Goal: Information Seeking & Learning: Compare options

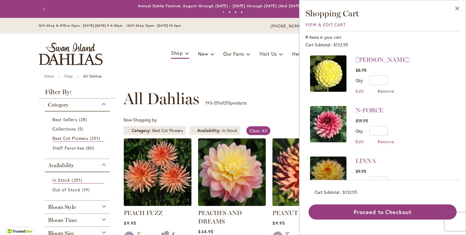
click at [385, 90] on span "Remove" at bounding box center [386, 91] width 16 height 6
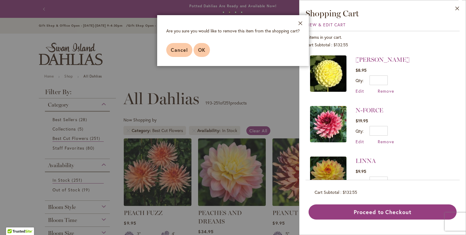
click at [198, 48] on span "OK" at bounding box center [201, 50] width 7 height 6
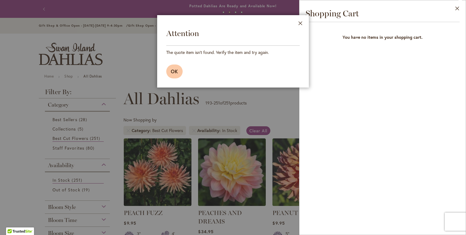
click at [170, 75] on button "OK" at bounding box center [174, 72] width 16 height 14
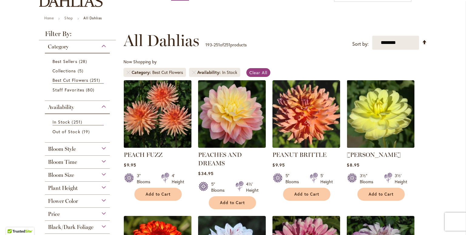
scroll to position [63, 0]
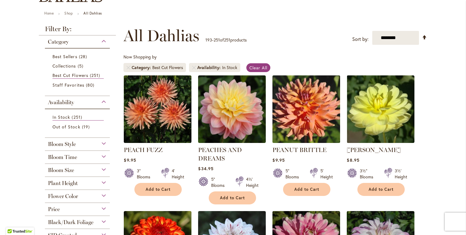
click at [312, 112] on img at bounding box center [306, 109] width 71 height 71
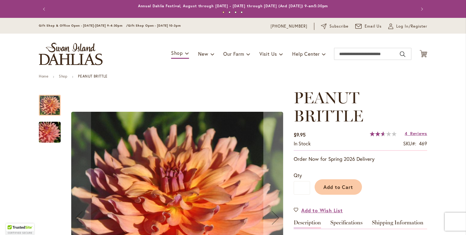
click at [47, 137] on img "PEANUT BRITTLE" at bounding box center [50, 132] width 44 height 29
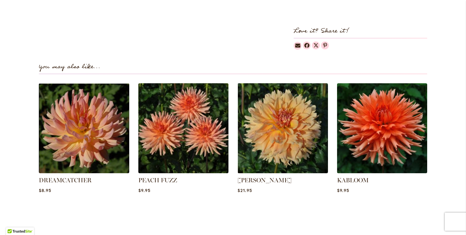
scroll to position [396, 0]
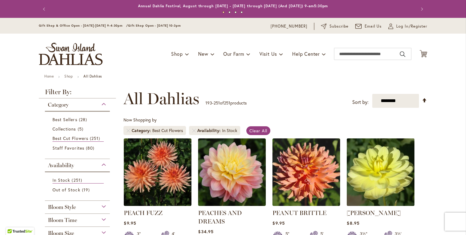
click at [389, 179] on img at bounding box center [380, 172] width 71 height 71
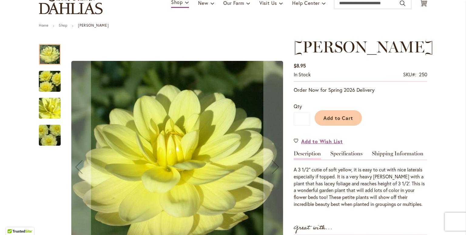
scroll to position [52, 0]
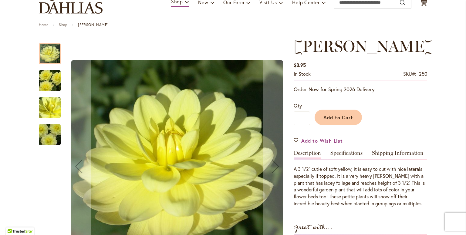
click at [45, 140] on img "PEGGY JEAN" at bounding box center [50, 135] width 44 height 33
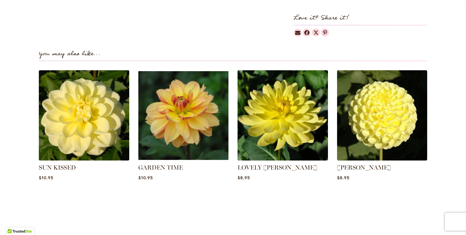
scroll to position [402, 0]
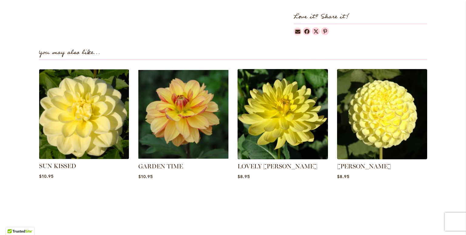
click at [92, 116] on img at bounding box center [84, 114] width 94 height 94
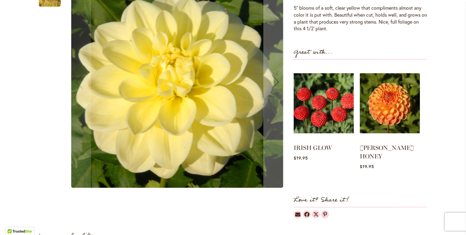
scroll to position [214, 0]
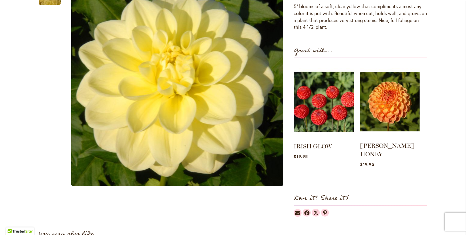
click at [393, 98] on img at bounding box center [389, 102] width 59 height 74
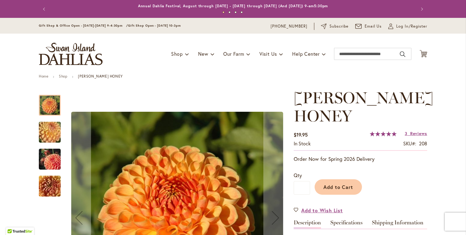
click at [50, 131] on img "CRICHTON HONEY" at bounding box center [50, 132] width 44 height 33
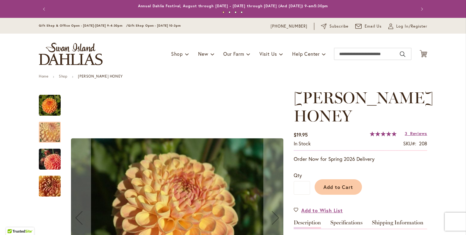
click at [51, 163] on img "CRICHTON HONEY" at bounding box center [50, 159] width 44 height 29
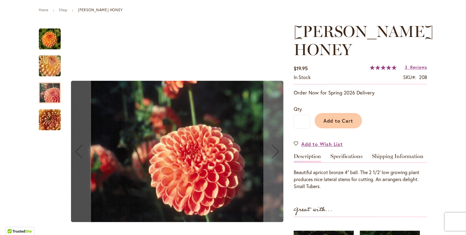
scroll to position [67, 0]
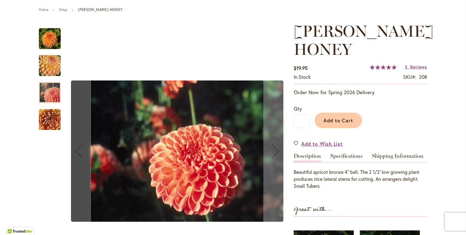
click at [49, 123] on img "CRICHTON HONEY" at bounding box center [50, 119] width 44 height 33
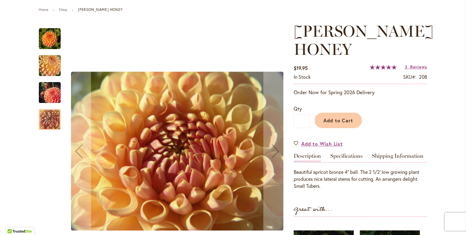
click at [50, 39] on img "CRICHTON HONEY" at bounding box center [50, 39] width 22 height 22
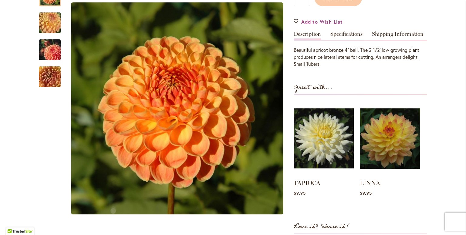
scroll to position [187, 0]
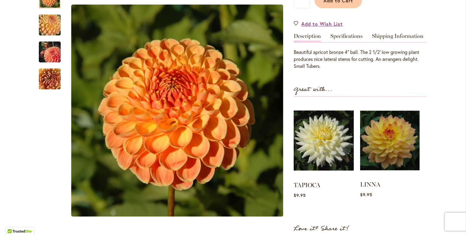
click at [392, 140] on img at bounding box center [389, 140] width 59 height 74
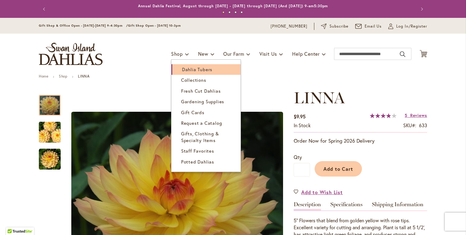
click at [184, 69] on span "Dahlia Tubers" at bounding box center [197, 69] width 30 height 6
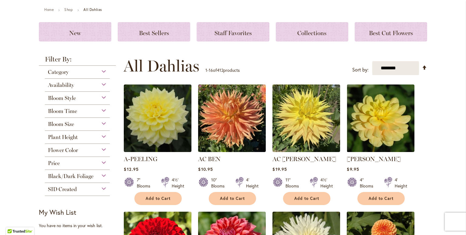
scroll to position [68, 0]
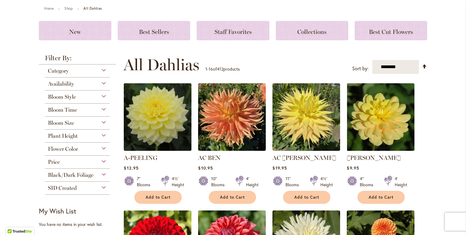
click at [92, 177] on div "Black/Dark Foliage" at bounding box center [77, 174] width 65 height 10
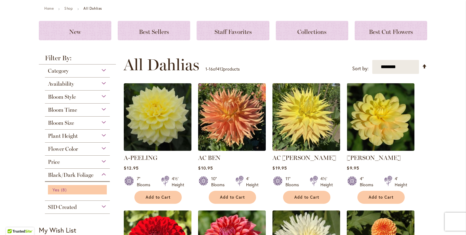
click at [55, 190] on span "Yes" at bounding box center [55, 190] width 7 height 6
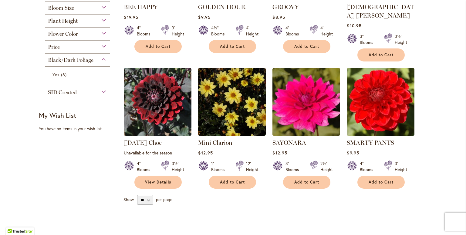
scroll to position [202, 0]
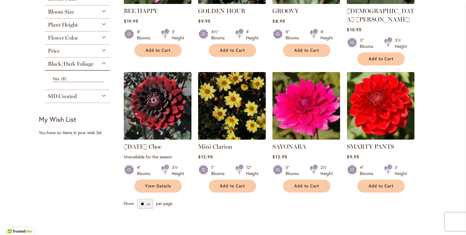
click at [158, 102] on img at bounding box center [157, 105] width 71 height 71
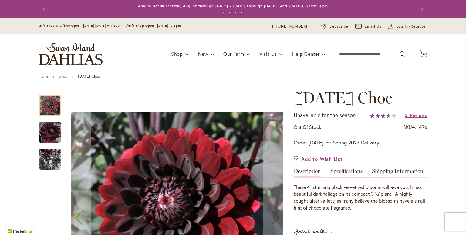
click at [49, 133] on img "Karma Choc" at bounding box center [50, 132] width 22 height 22
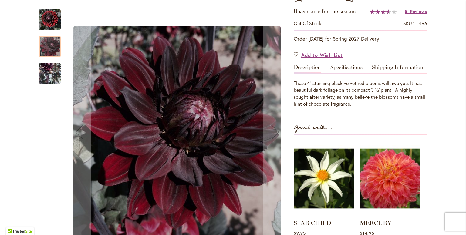
scroll to position [104, 0]
click at [47, 71] on img "Karma Choc" at bounding box center [50, 73] width 22 height 44
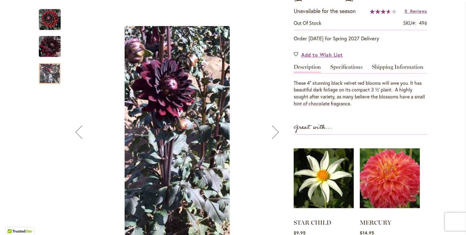
click at [273, 133] on div "Next" at bounding box center [275, 132] width 24 height 24
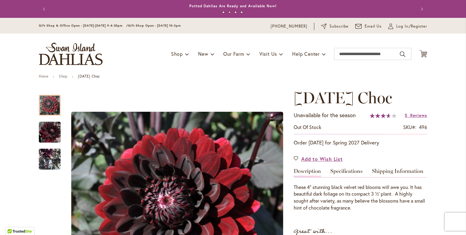
scroll to position [0, 0]
click at [417, 116] on span "Reviews" at bounding box center [418, 116] width 17 height 6
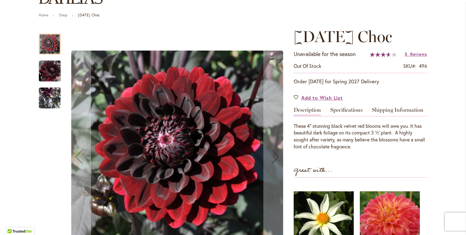
scroll to position [61, 0]
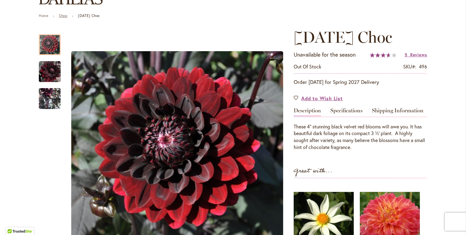
click at [61, 15] on link "Shop" at bounding box center [63, 15] width 8 height 5
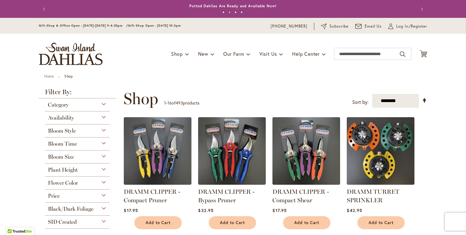
click at [100, 118] on div "Availability" at bounding box center [77, 117] width 65 height 10
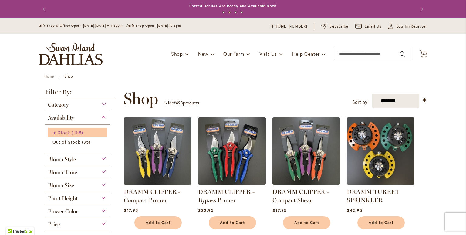
click at [78, 132] on span "458 items" at bounding box center [78, 133] width 13 height 6
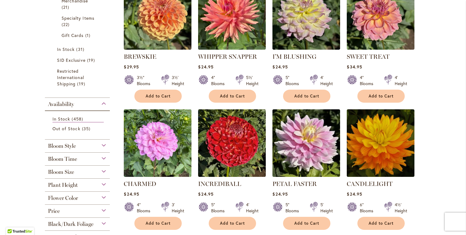
scroll to position [403, 0]
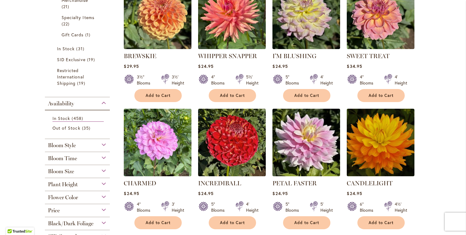
click at [100, 159] on div "Bloom Time" at bounding box center [77, 157] width 65 height 10
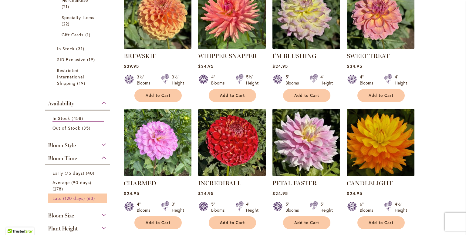
click at [86, 197] on span "63 items" at bounding box center [91, 198] width 10 height 6
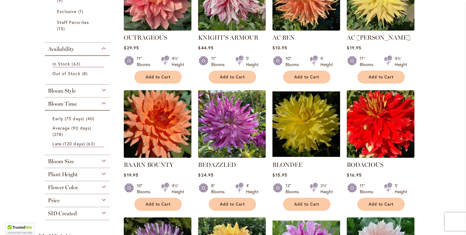
scroll to position [178, 0]
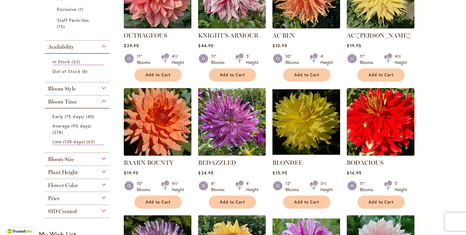
click at [97, 159] on div "Bloom Size" at bounding box center [77, 158] width 65 height 10
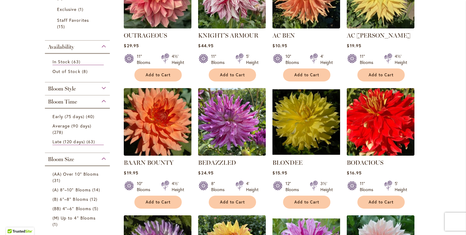
click at [76, 160] on div "Bloom Size" at bounding box center [77, 158] width 65 height 10
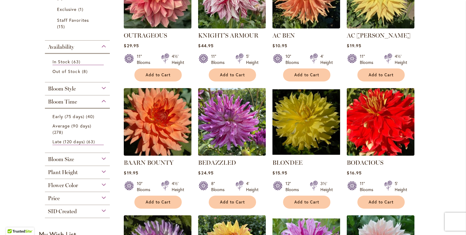
click at [74, 171] on span "Plant Height" at bounding box center [63, 172] width 30 height 7
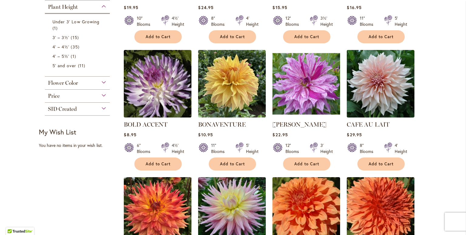
click at [59, 99] on div "Price" at bounding box center [77, 95] width 65 height 10
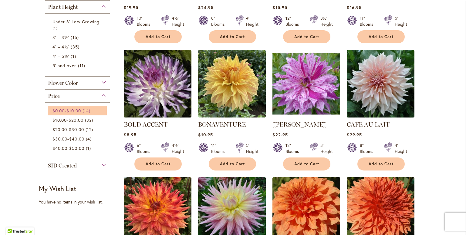
click at [60, 113] on link "$0.00 - $10.00 14 items" at bounding box center [77, 111] width 51 height 6
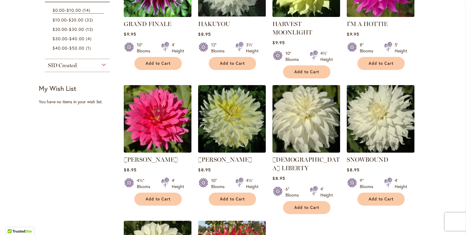
scroll to position [318, 0]
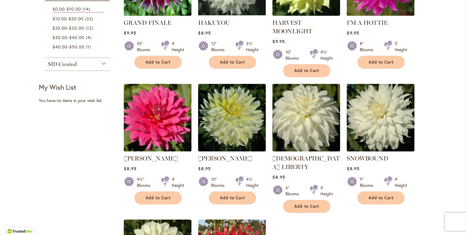
click at [151, 125] on img at bounding box center [157, 117] width 71 height 71
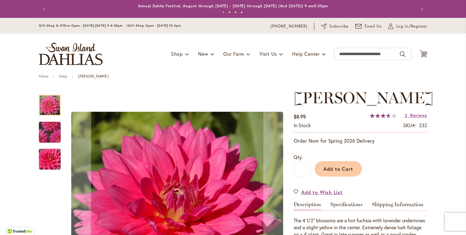
click at [54, 159] on img "JENNA" at bounding box center [50, 159] width 44 height 29
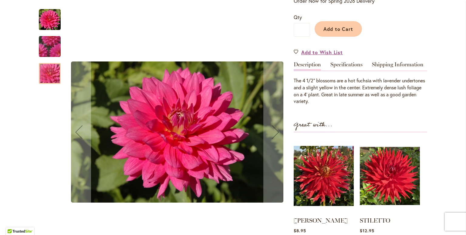
scroll to position [141, 0]
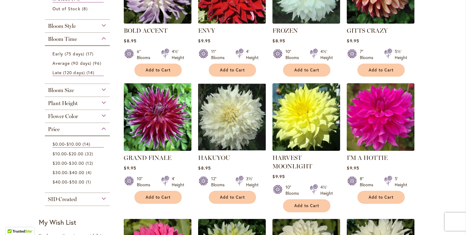
scroll to position [183, 0]
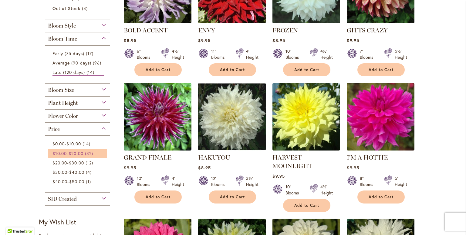
click at [72, 153] on span "$20.00" at bounding box center [76, 154] width 15 height 6
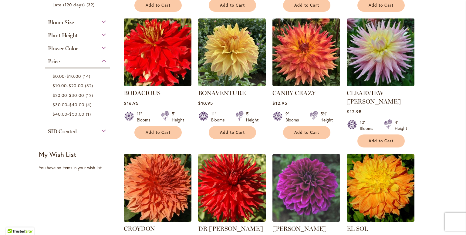
scroll to position [246, 0]
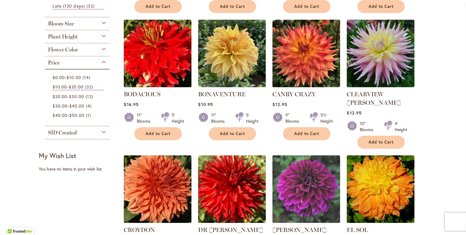
click at [103, 24] on div "Bloom Size" at bounding box center [77, 22] width 65 height 10
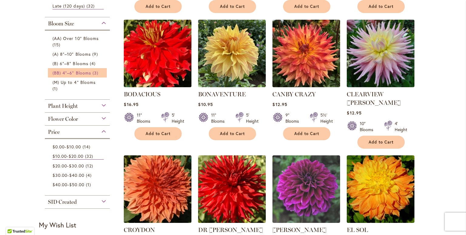
click at [86, 72] on span "(BB) 4"–6" Blooms" at bounding box center [71, 73] width 39 height 6
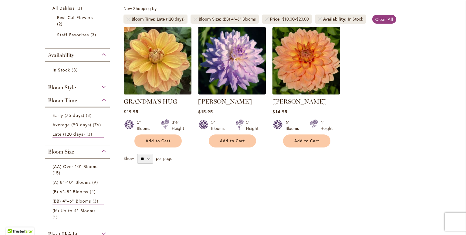
scroll to position [110, 0]
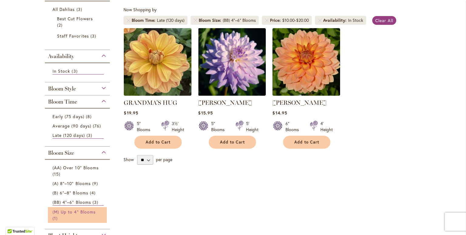
click at [81, 211] on span "(M) Up to 4" Blooms" at bounding box center [73, 212] width 43 height 6
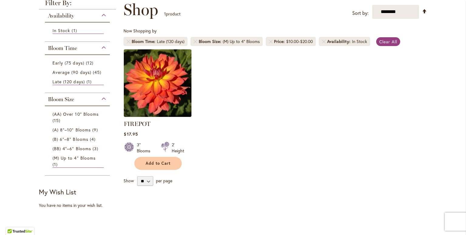
scroll to position [92, 0]
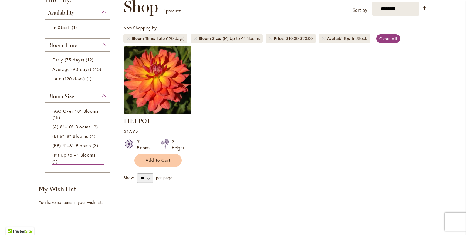
click at [157, 81] on img at bounding box center [157, 80] width 71 height 71
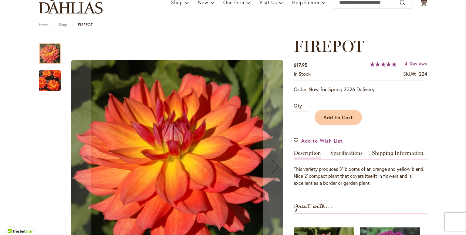
scroll to position [51, 0]
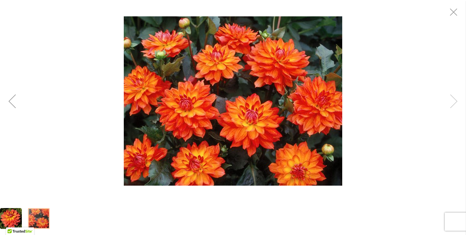
click at [453, 102] on div "FIREPOT" at bounding box center [233, 101] width 466 height 202
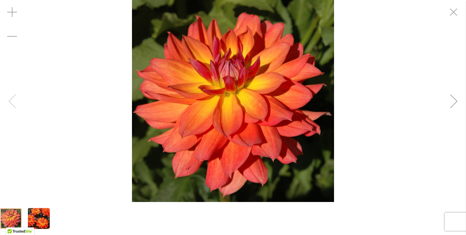
click at [11, 102] on div "FIREPOT" at bounding box center [233, 101] width 466 height 202
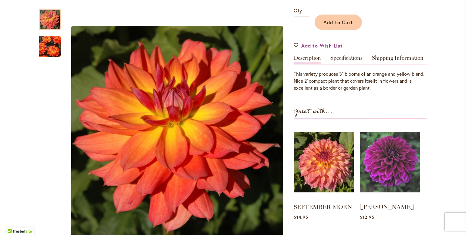
scroll to position [147, 0]
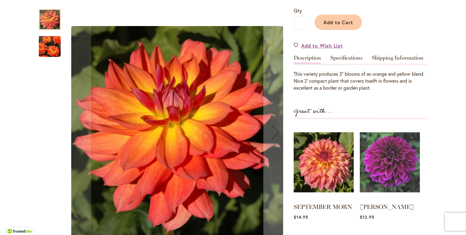
click at [52, 48] on img "FIREPOT" at bounding box center [50, 47] width 44 height 34
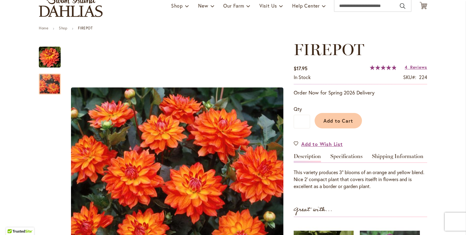
scroll to position [42, 0]
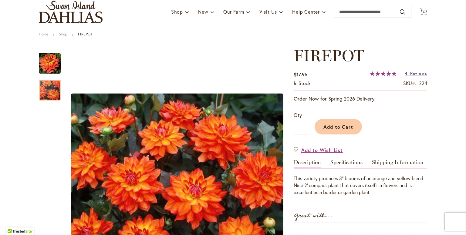
click at [420, 72] on span "Reviews" at bounding box center [418, 73] width 17 height 6
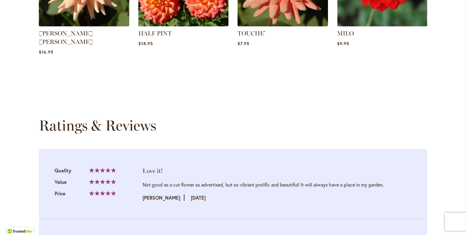
scroll to position [564, 0]
